Goal: Task Accomplishment & Management: Use online tool/utility

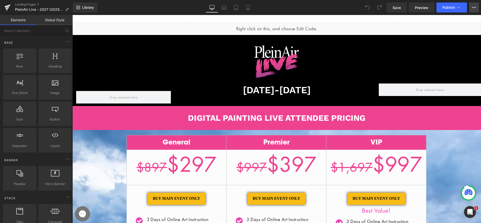
click at [473, 8] on icon at bounding box center [473, 7] width 1 height 1
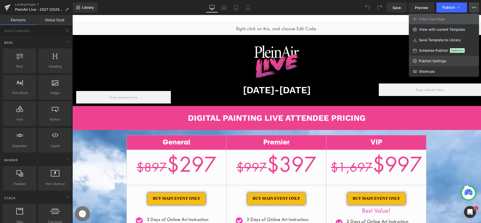
click at [430, 63] on span "Publish Settings" at bounding box center [433, 61] width 28 height 5
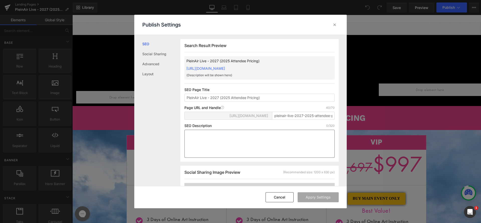
scroll to position [0, 0]
click at [302, 120] on input "pleinair-live-2027-2025-attendee-pricing" at bounding box center [303, 116] width 63 height 8
click at [303, 120] on input "pleinair-live-2027-2025-attendee-pricing" at bounding box center [303, 116] width 63 height 8
drag, startPoint x: 308, startPoint y: 121, endPoint x: 342, endPoint y: 124, distance: 34.2
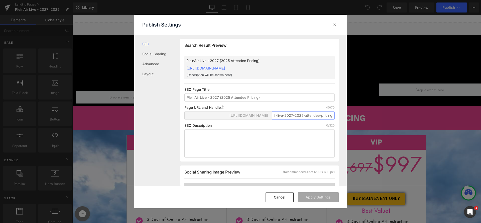
click at [342, 124] on div "Search Result Preview PleinAir Live - 2027 (2025 Attendee Pricing) [URL][DOMAIN…" at bounding box center [263, 110] width 166 height 151
click at [323, 120] on input "pleinair-live-2027-2025-attendee-pricing" at bounding box center [303, 116] width 63 height 8
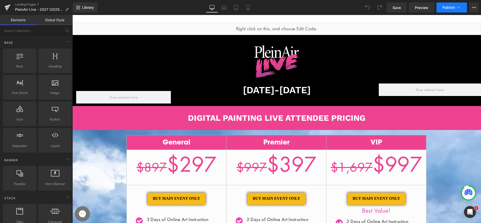
click at [448, 7] on span "Publish" at bounding box center [448, 8] width 13 height 4
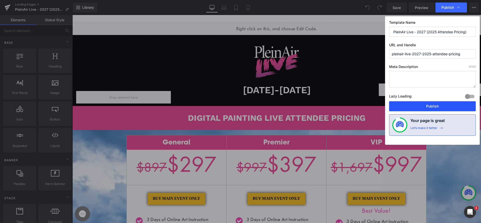
click at [424, 109] on button "Publish" at bounding box center [432, 106] width 87 height 10
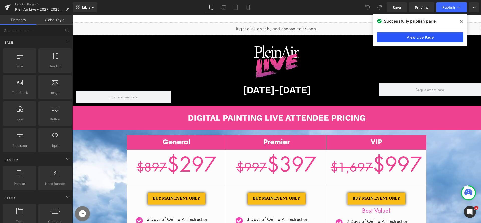
click at [405, 34] on link "View Live Page" at bounding box center [420, 38] width 87 height 10
